Goal: Navigation & Orientation: Find specific page/section

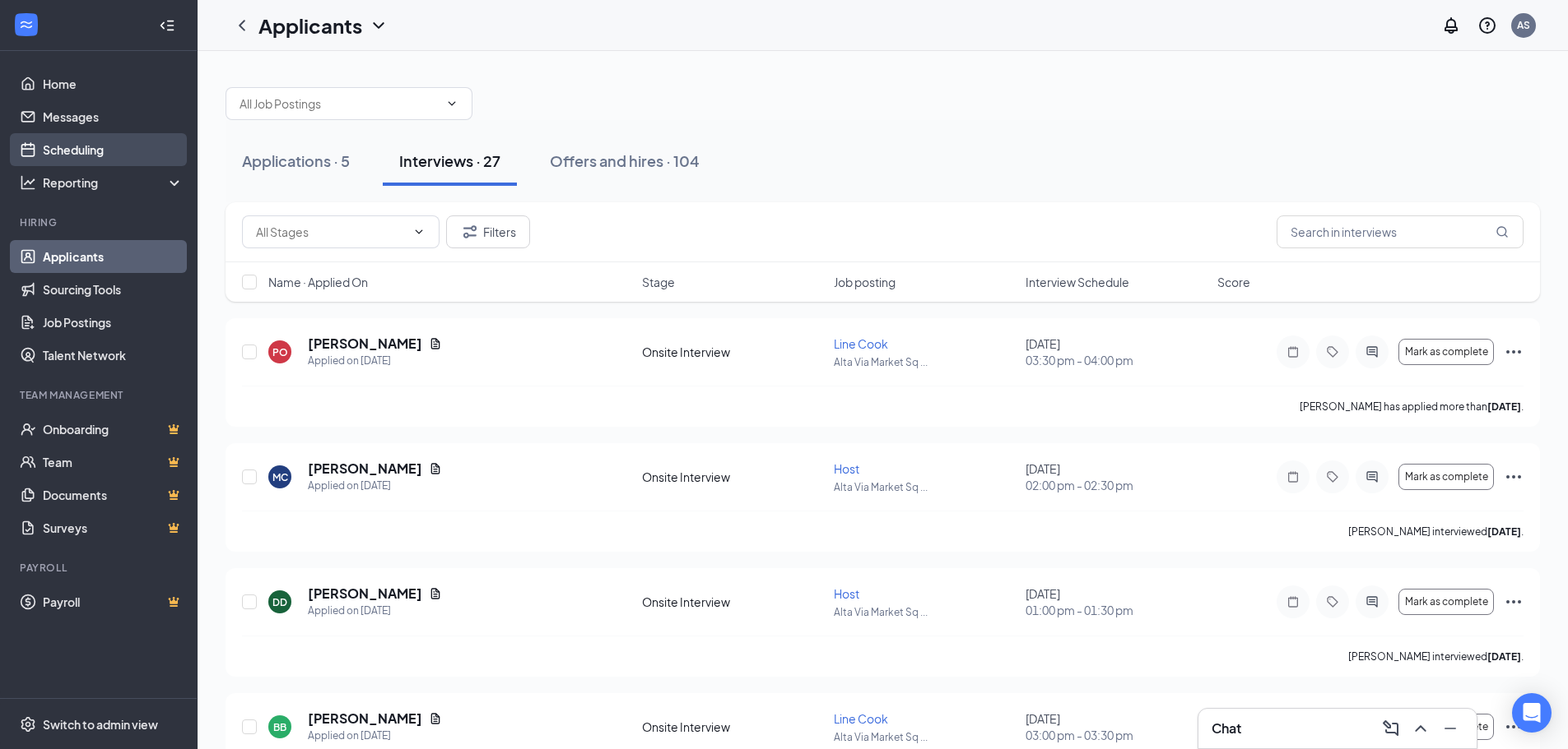
click at [55, 153] on link "Scheduling" at bounding box center [113, 149] width 141 height 33
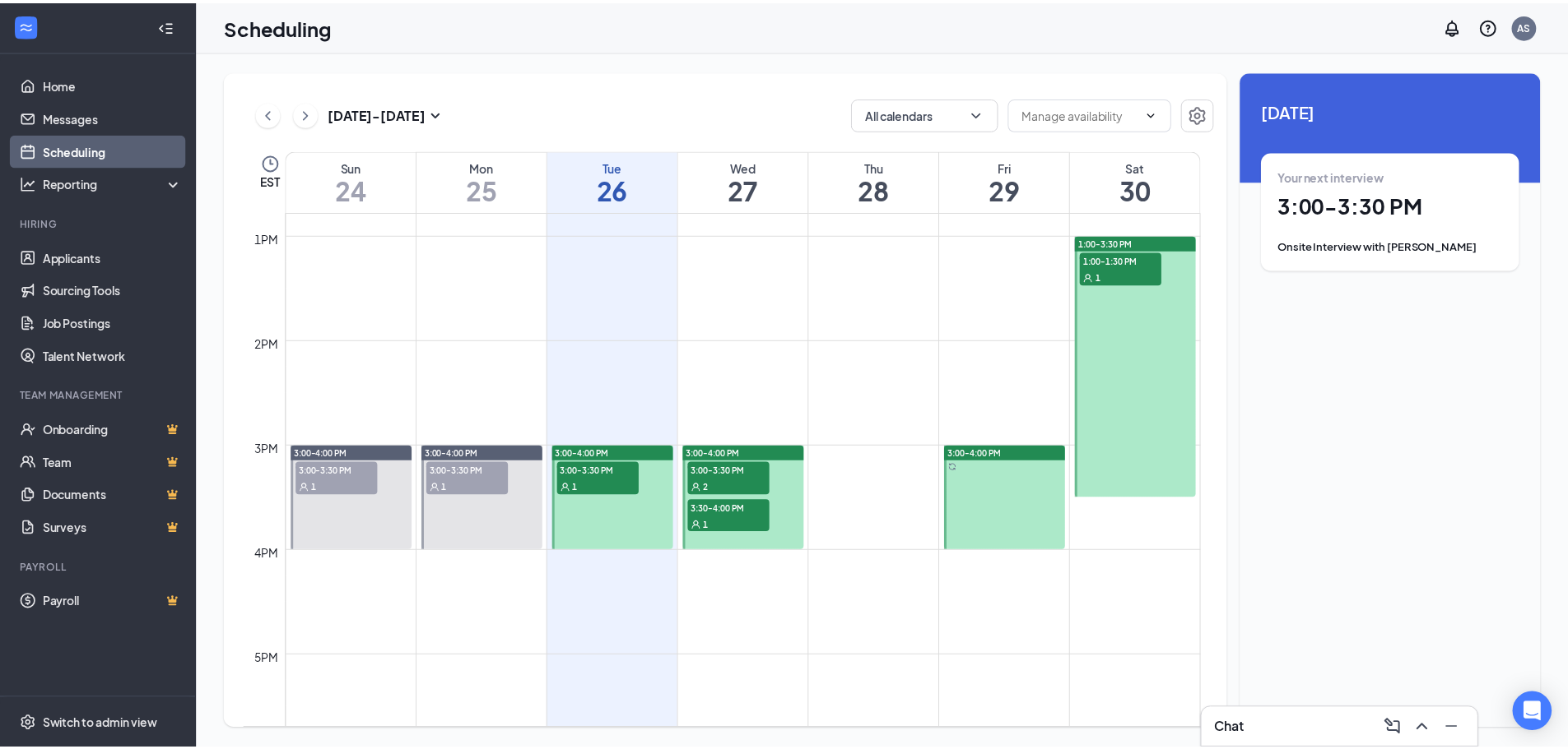
scroll to position [1466, 0]
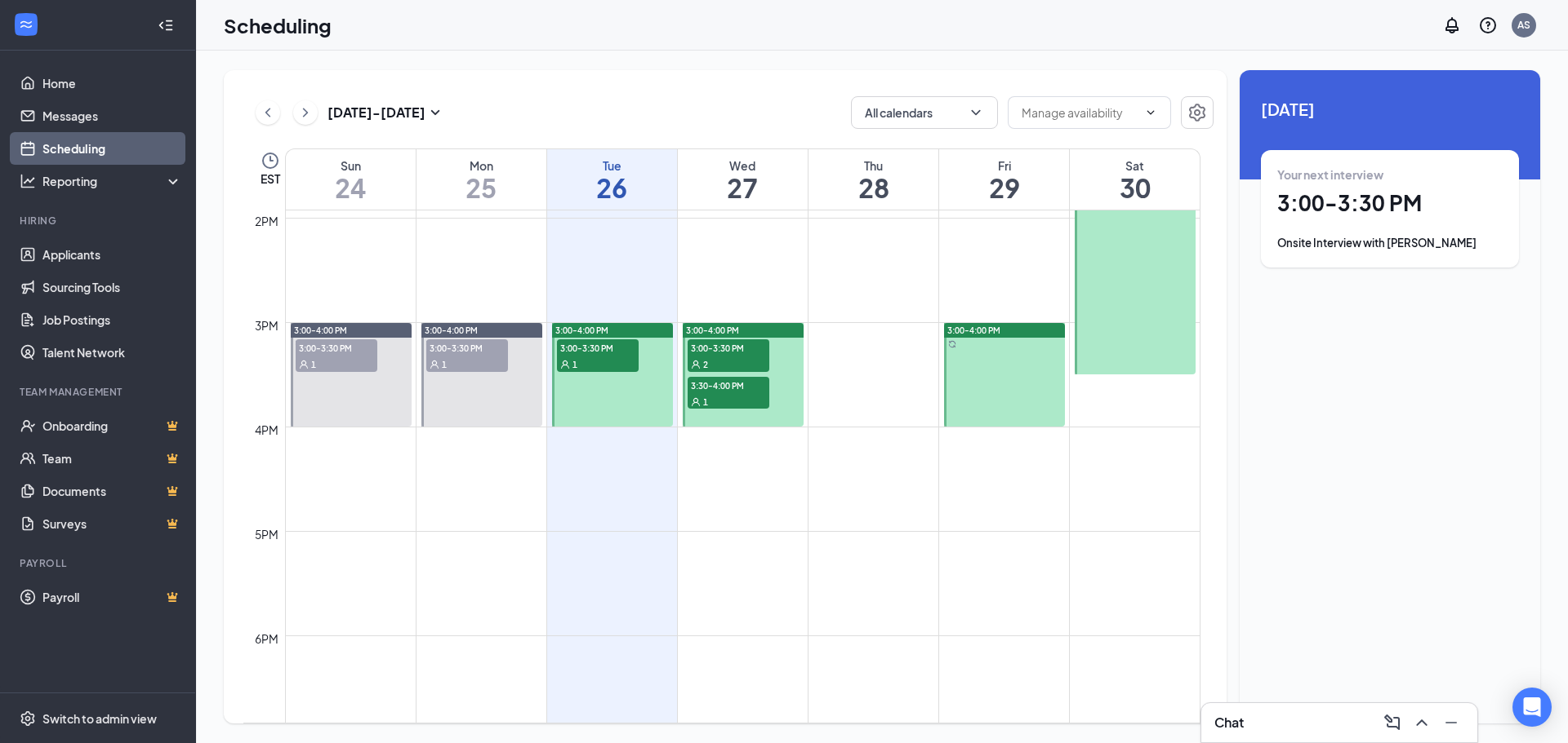
click at [586, 362] on div "1" at bounding box center [597, 364] width 81 height 16
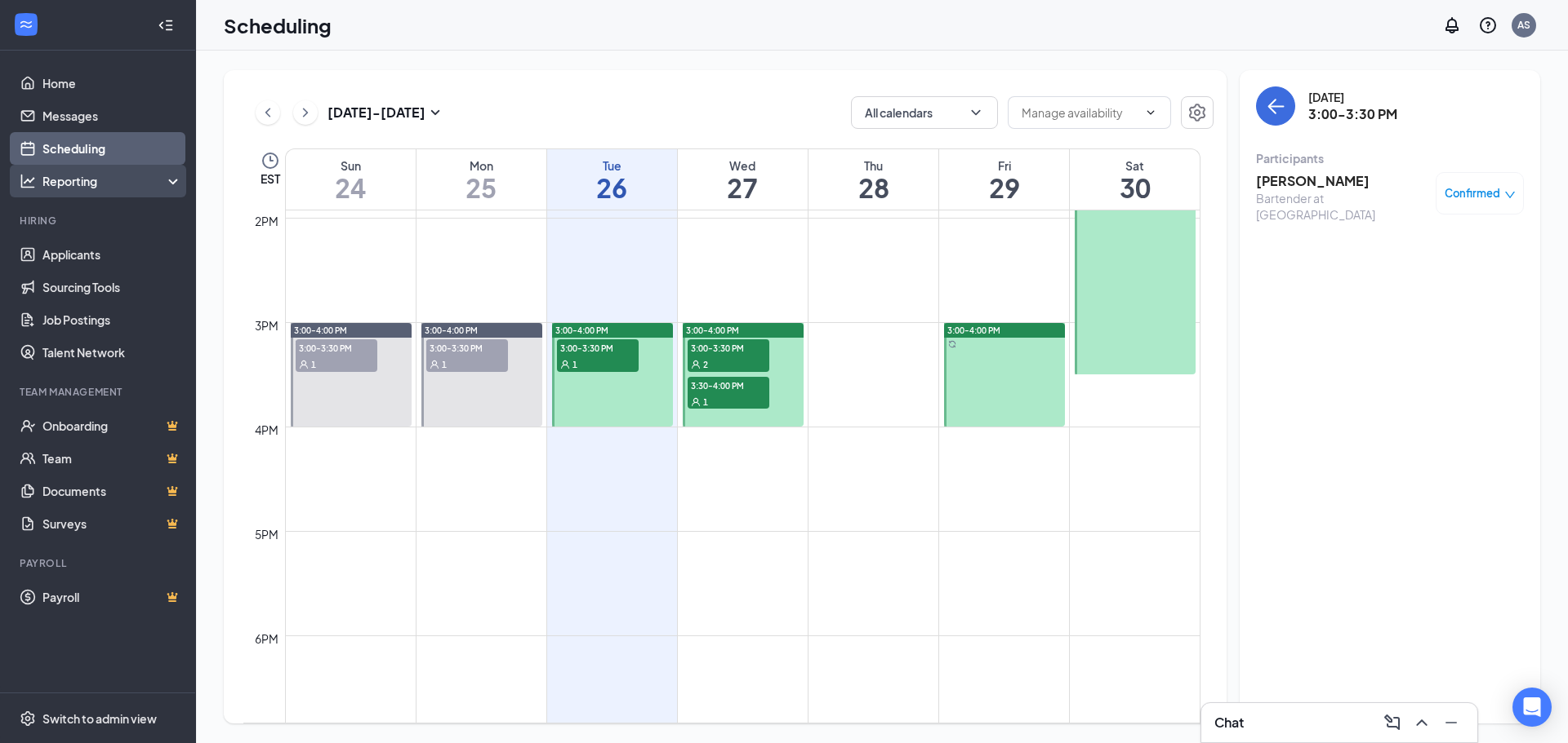
click at [87, 187] on div "Reporting" at bounding box center [112, 180] width 140 height 16
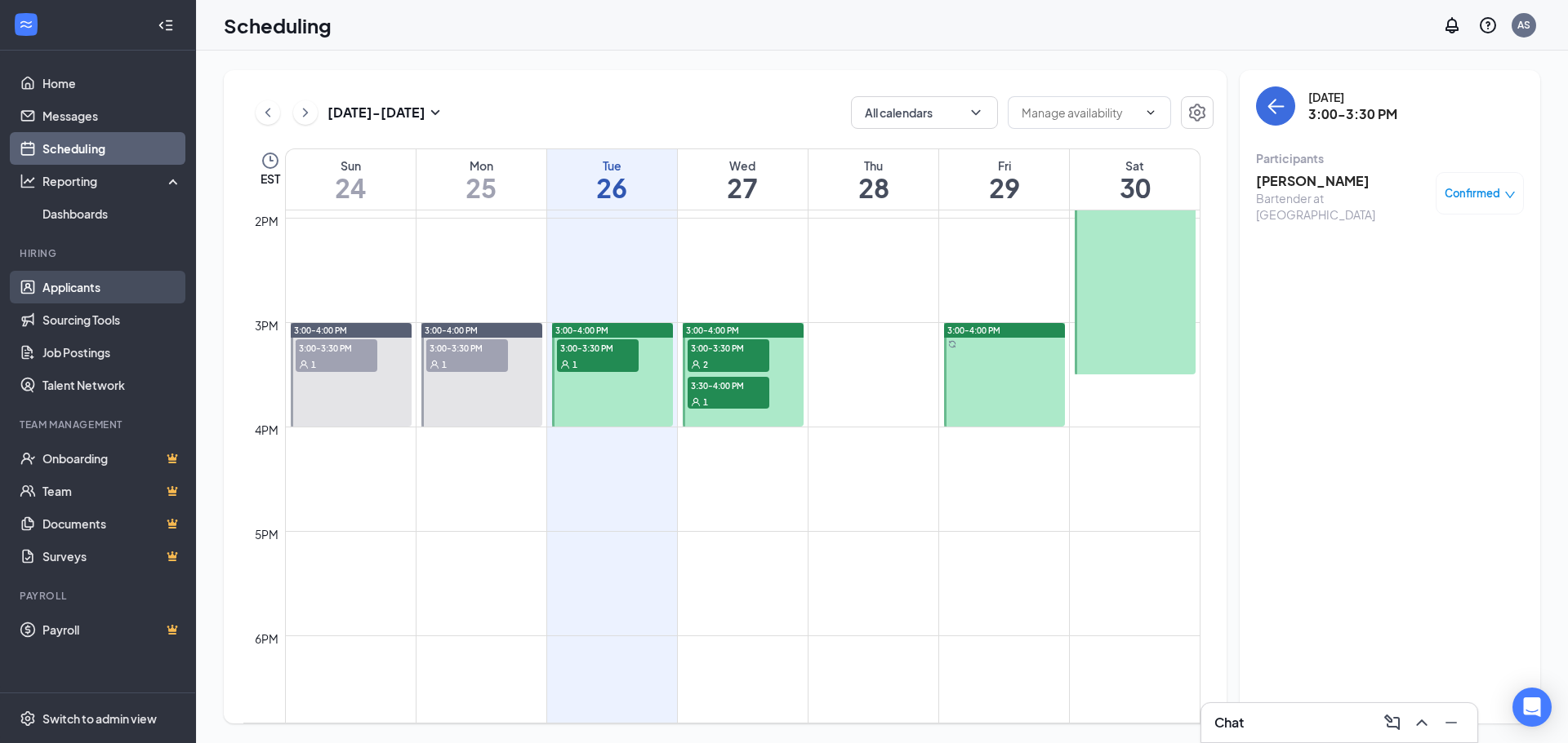
click at [52, 294] on link "Applicants" at bounding box center [112, 287] width 140 height 32
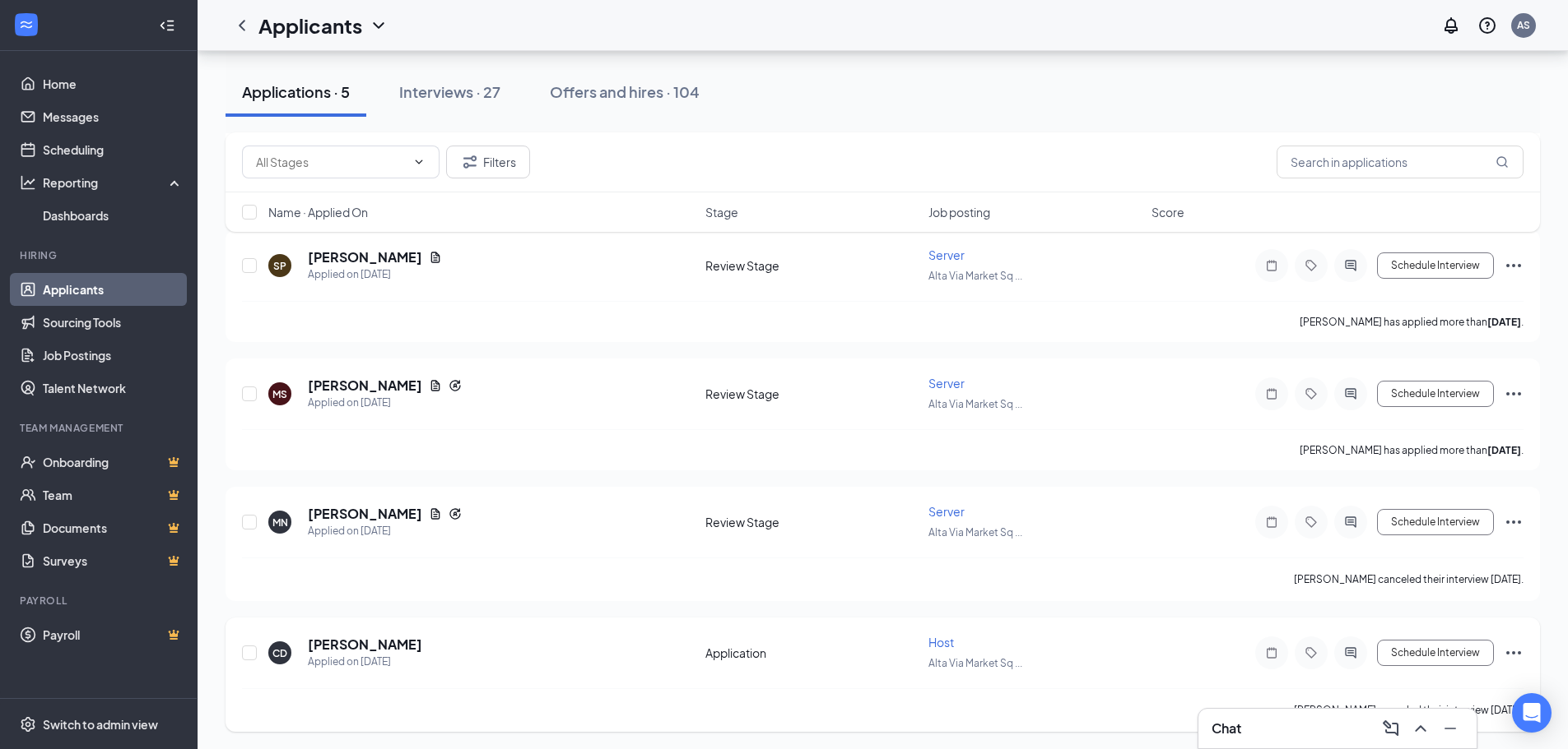
scroll to position [219, 0]
click at [592, 88] on div "Offers and hires · 104" at bounding box center [625, 91] width 150 height 20
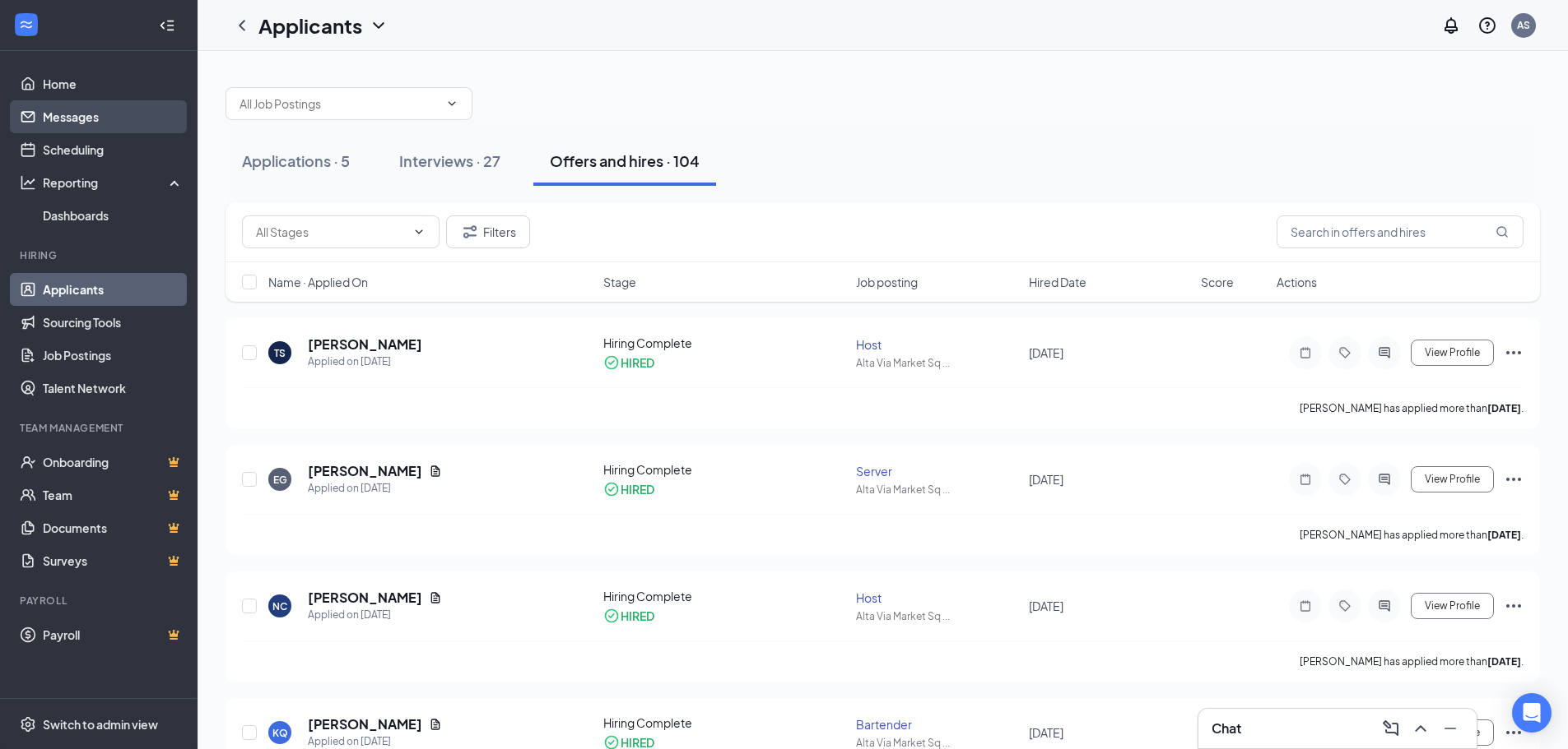
click at [129, 103] on link "Messages" at bounding box center [113, 116] width 141 height 33
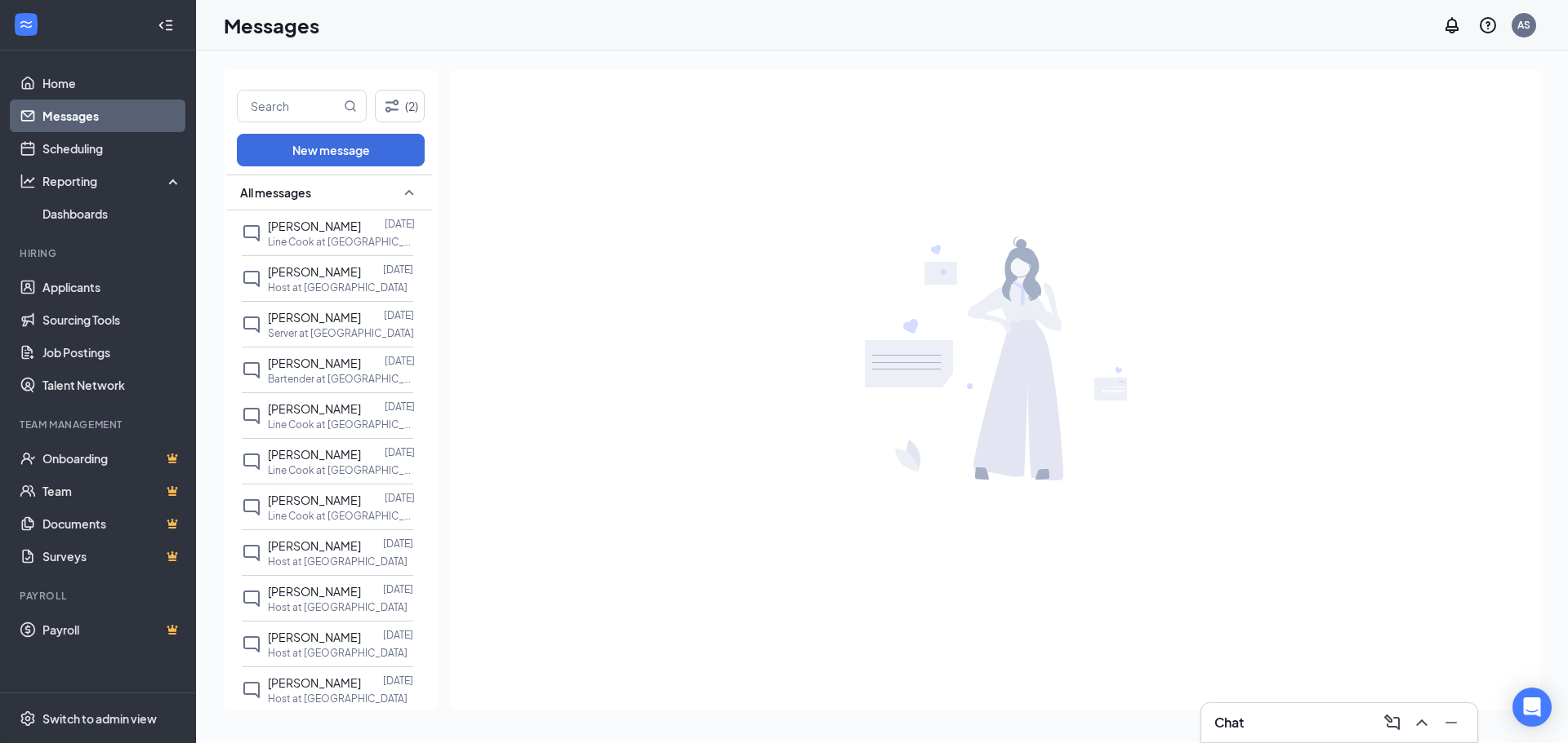
click at [857, 485] on div at bounding box center [996, 358] width 1089 height 577
